Goal: Navigation & Orientation: Find specific page/section

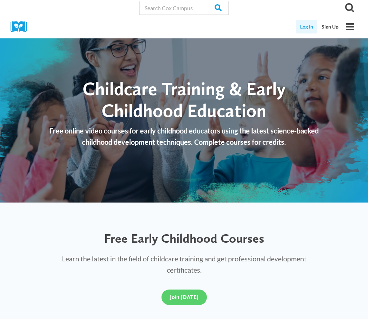
click at [302, 27] on link "Log In" at bounding box center [306, 26] width 21 height 13
click at [27, 13] on div at bounding box center [75, 7] width 129 height 15
click at [348, 28] on icon "Toggle Menu" at bounding box center [350, 27] width 10 height 10
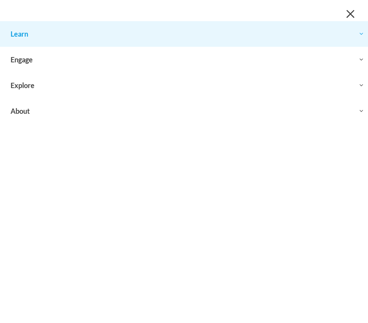
click at [18, 36] on button "Toggle child menu Expand" at bounding box center [184, 33] width 368 height 25
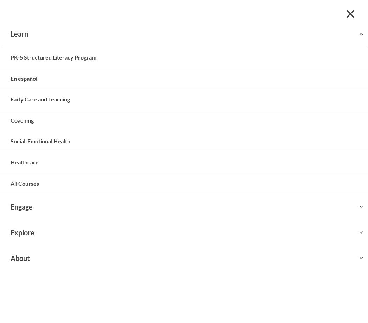
click at [21, 96] on link "Early Care and Learning" at bounding box center [184, 99] width 368 height 21
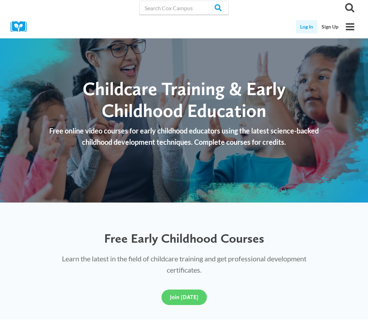
click at [304, 26] on link "Log In" at bounding box center [306, 26] width 21 height 13
click at [304, 28] on link "Log In" at bounding box center [306, 26] width 21 height 13
click at [308, 27] on link "Log In" at bounding box center [306, 26] width 21 height 13
